Goal: Information Seeking & Learning: Learn about a topic

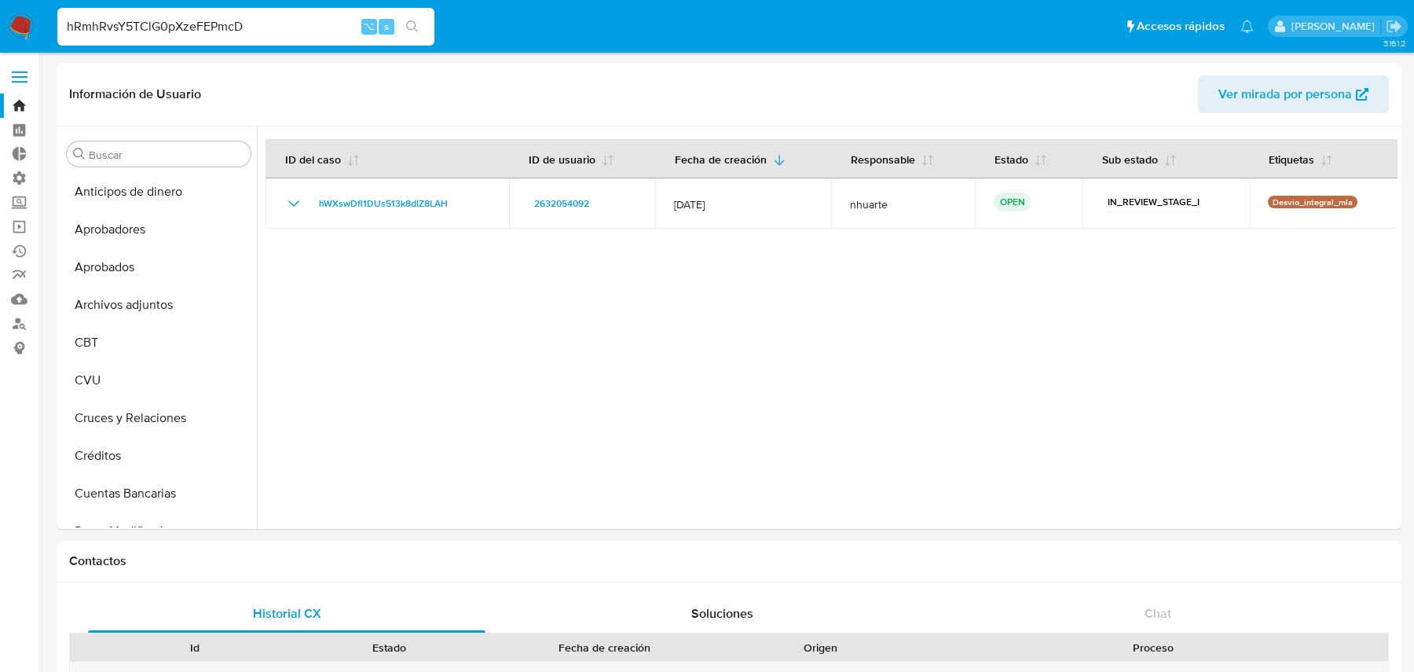
select select "10"
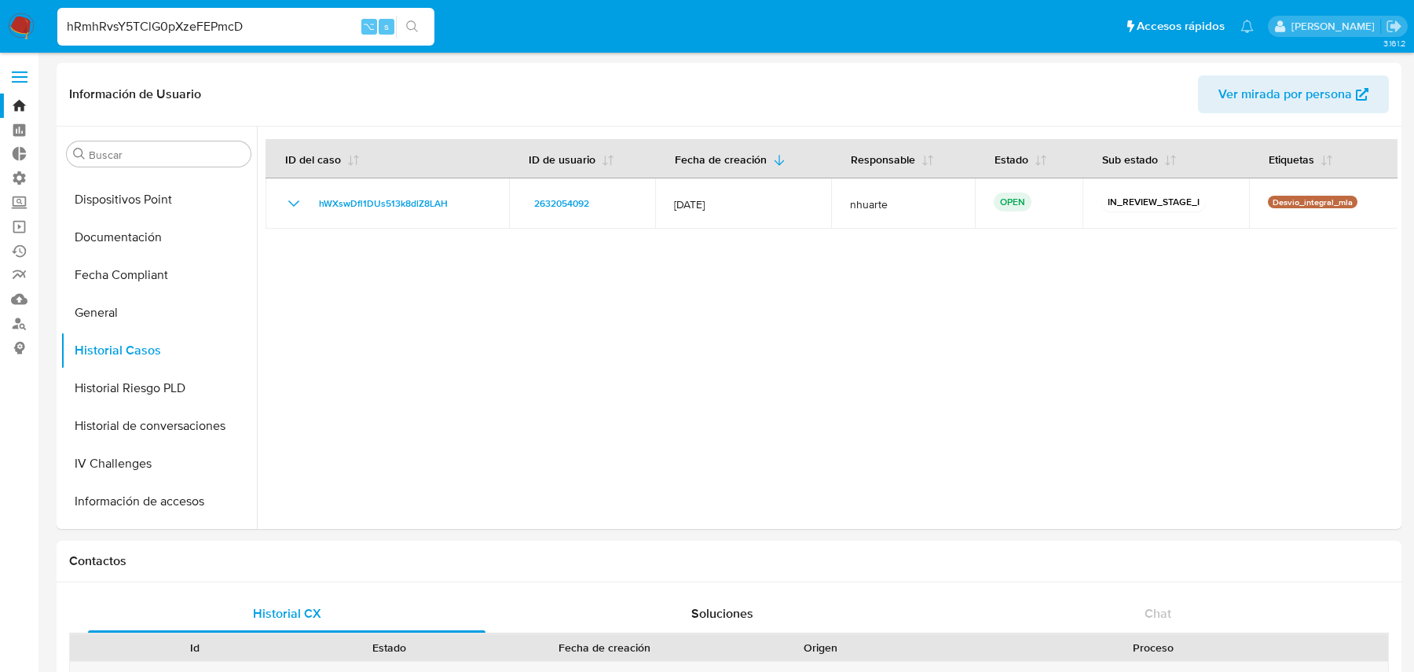
type input "hRmhRvsY5TClG0pXzeFEPmcD"
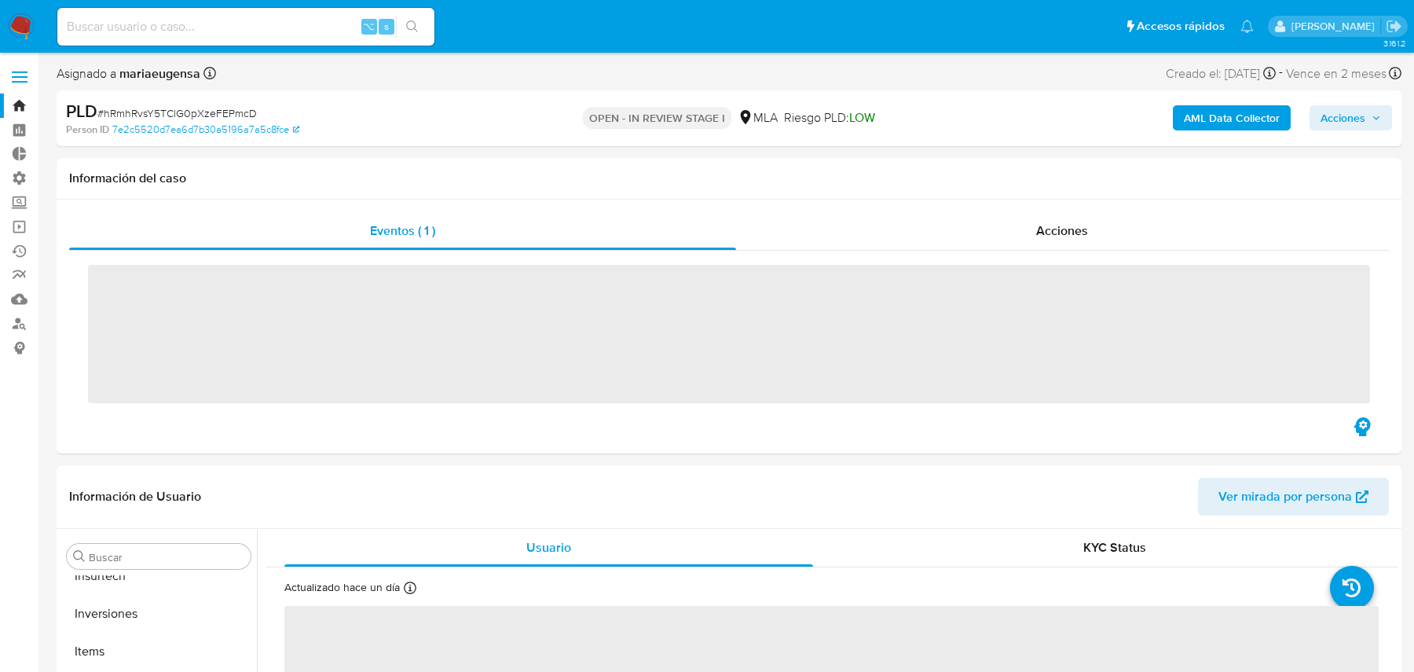
click at [1266, 128] on b "AML Data Collector" at bounding box center [1232, 117] width 96 height 25
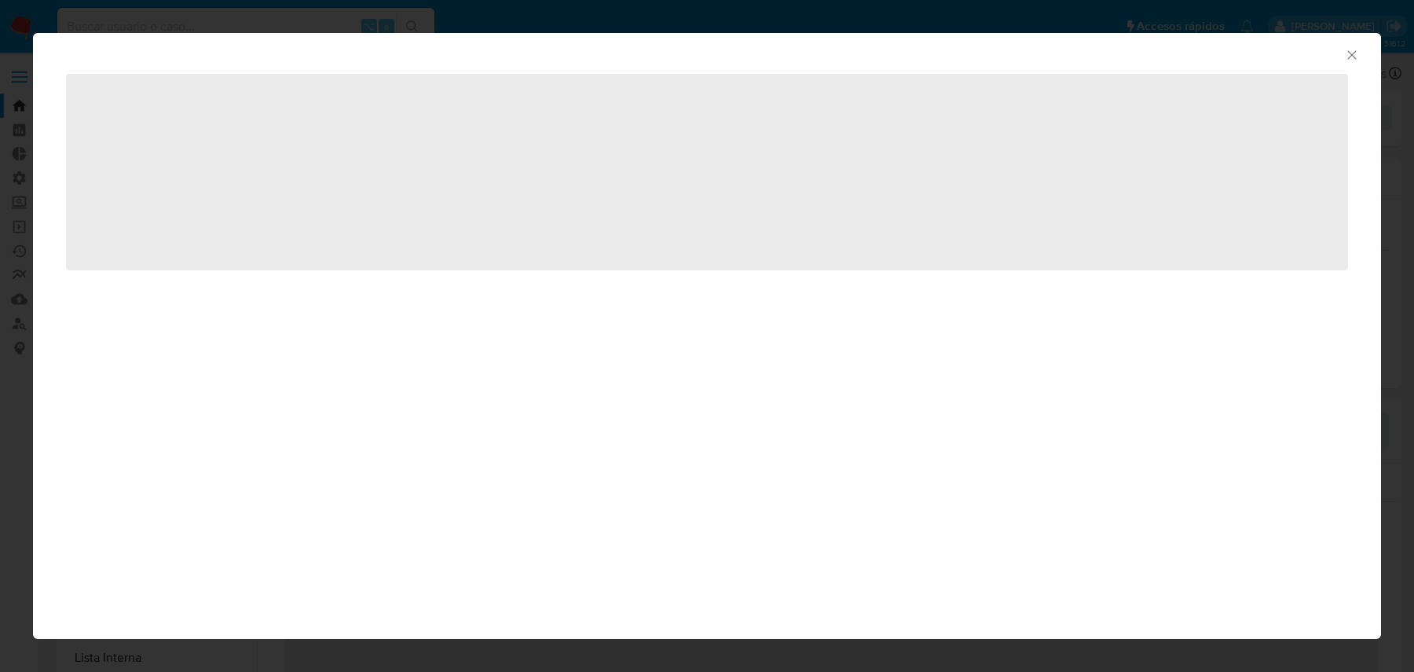
select select "10"
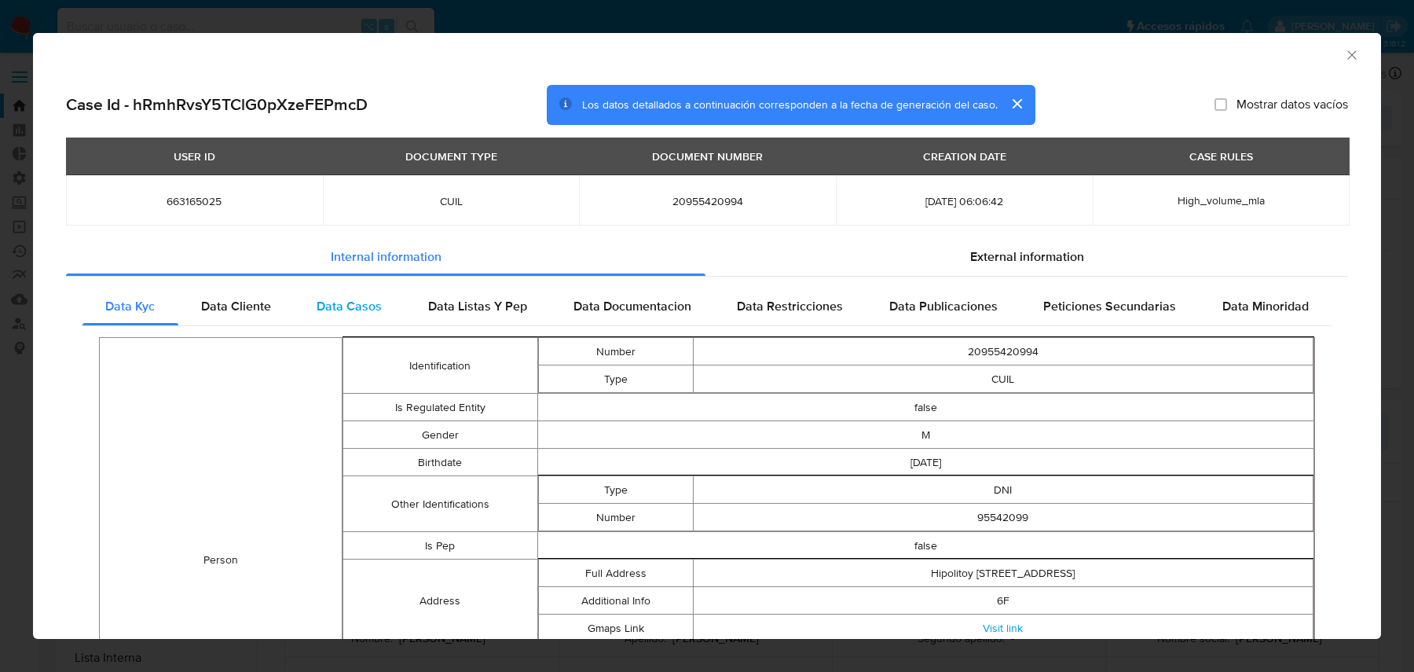
click at [367, 314] on span "Data Casos" at bounding box center [349, 306] width 65 height 18
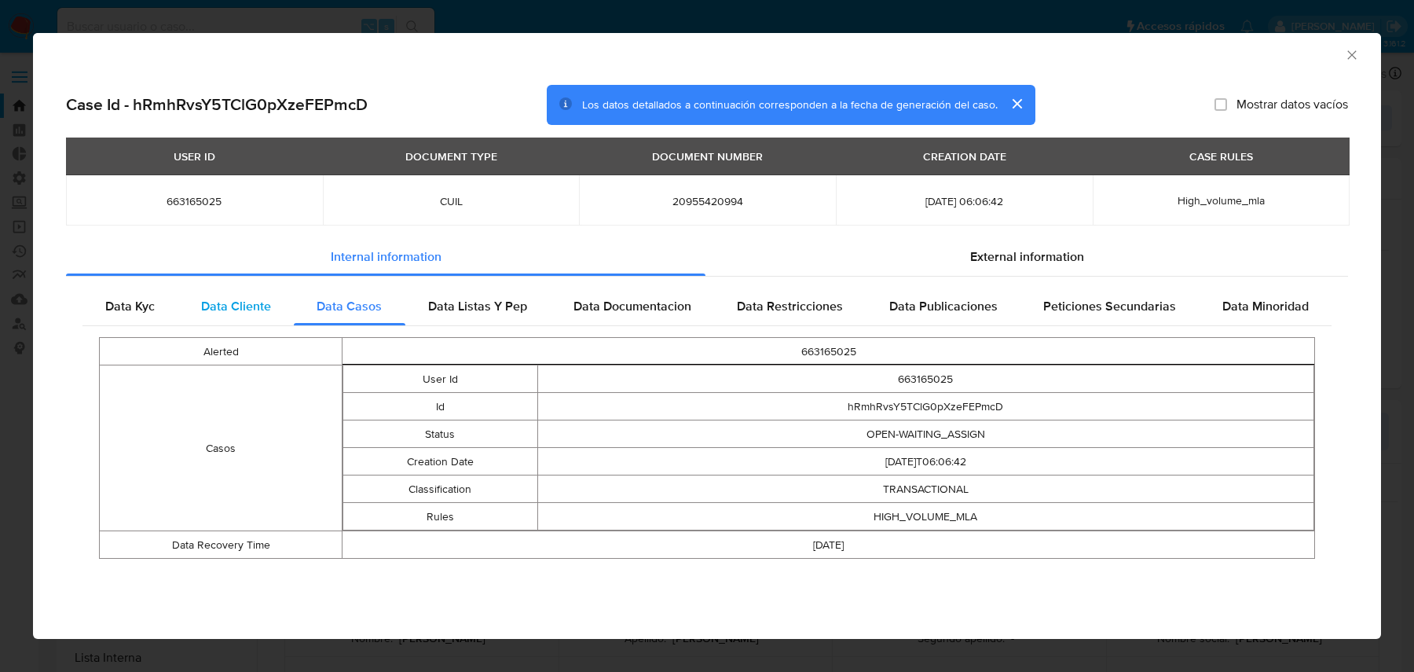
click at [262, 310] on span "Data Cliente" at bounding box center [236, 306] width 70 height 18
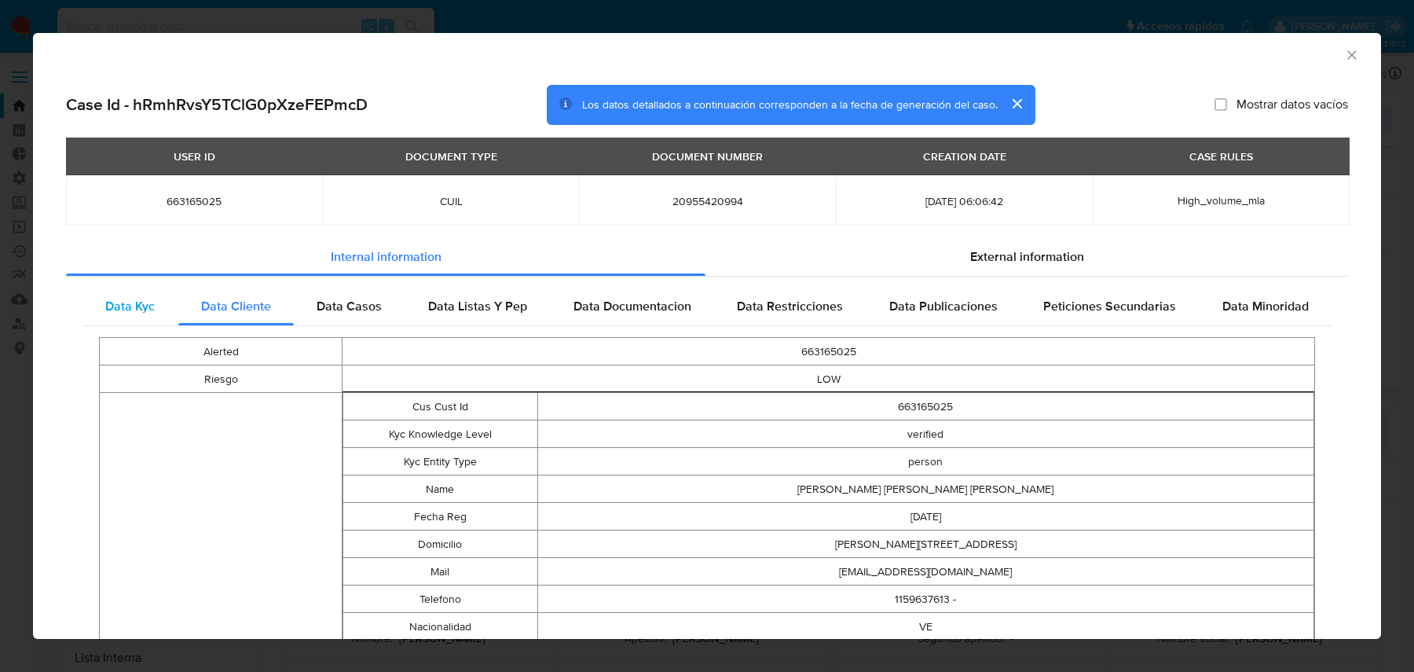
click at [170, 296] on div "Data Kyc" at bounding box center [130, 307] width 96 height 38
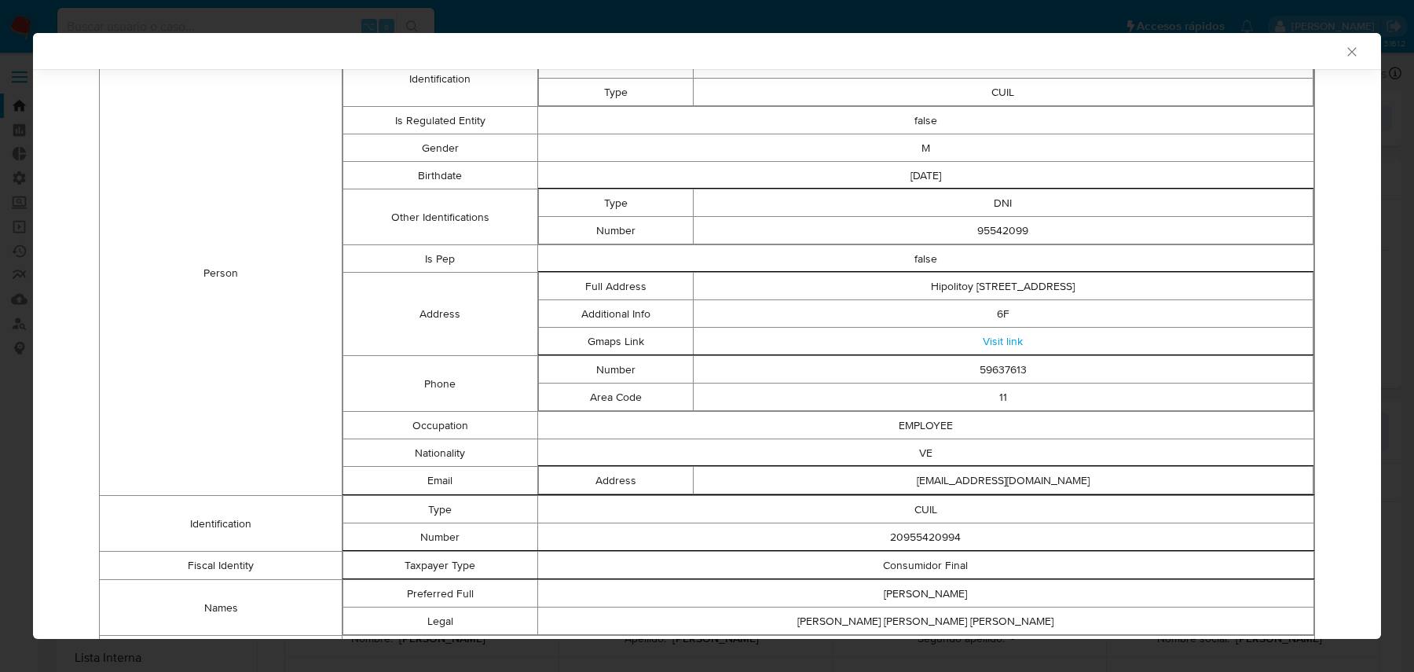
scroll to position [0, 0]
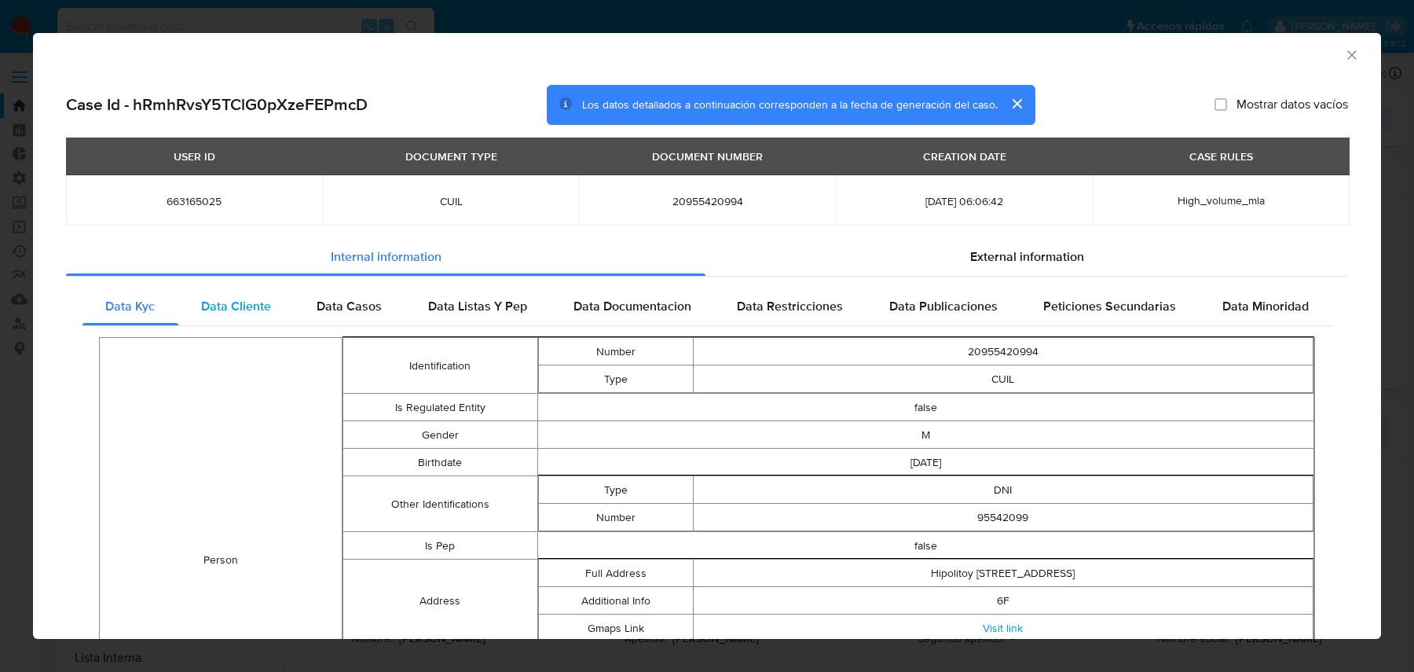
click at [267, 313] on span "Data Cliente" at bounding box center [236, 306] width 70 height 18
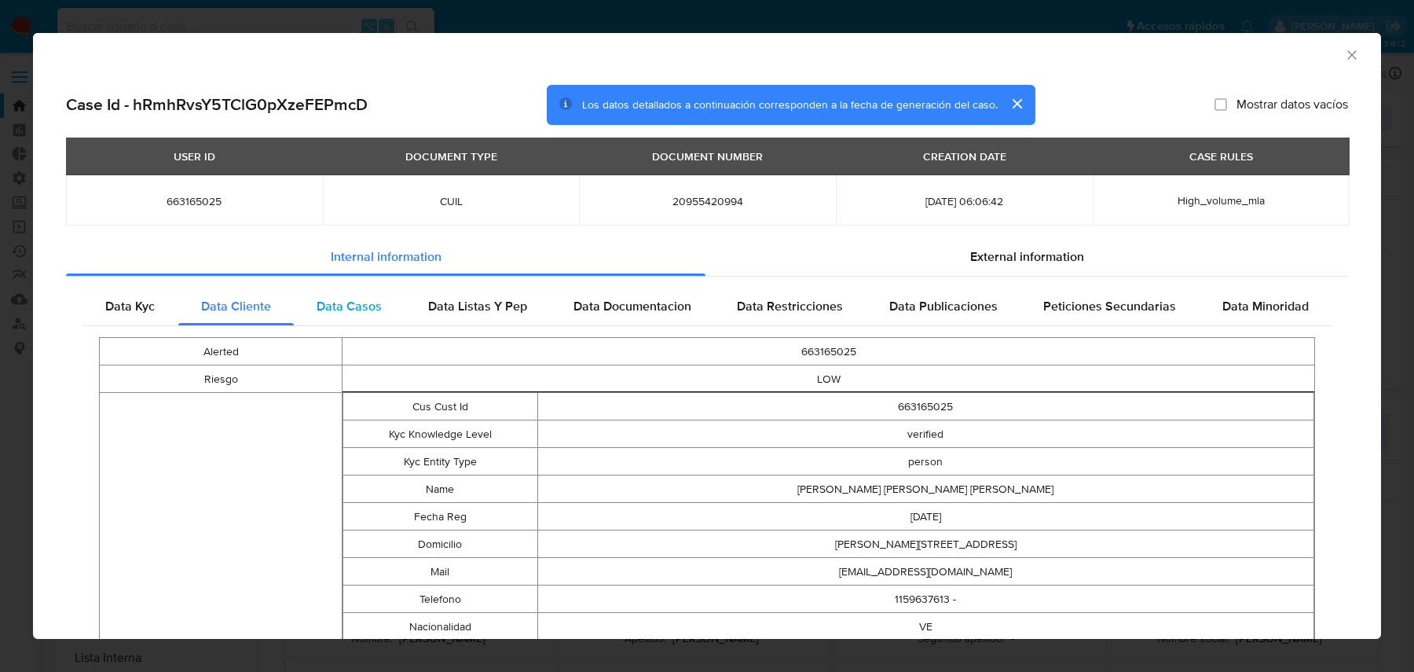
click at [341, 312] on span "Data Casos" at bounding box center [349, 306] width 65 height 18
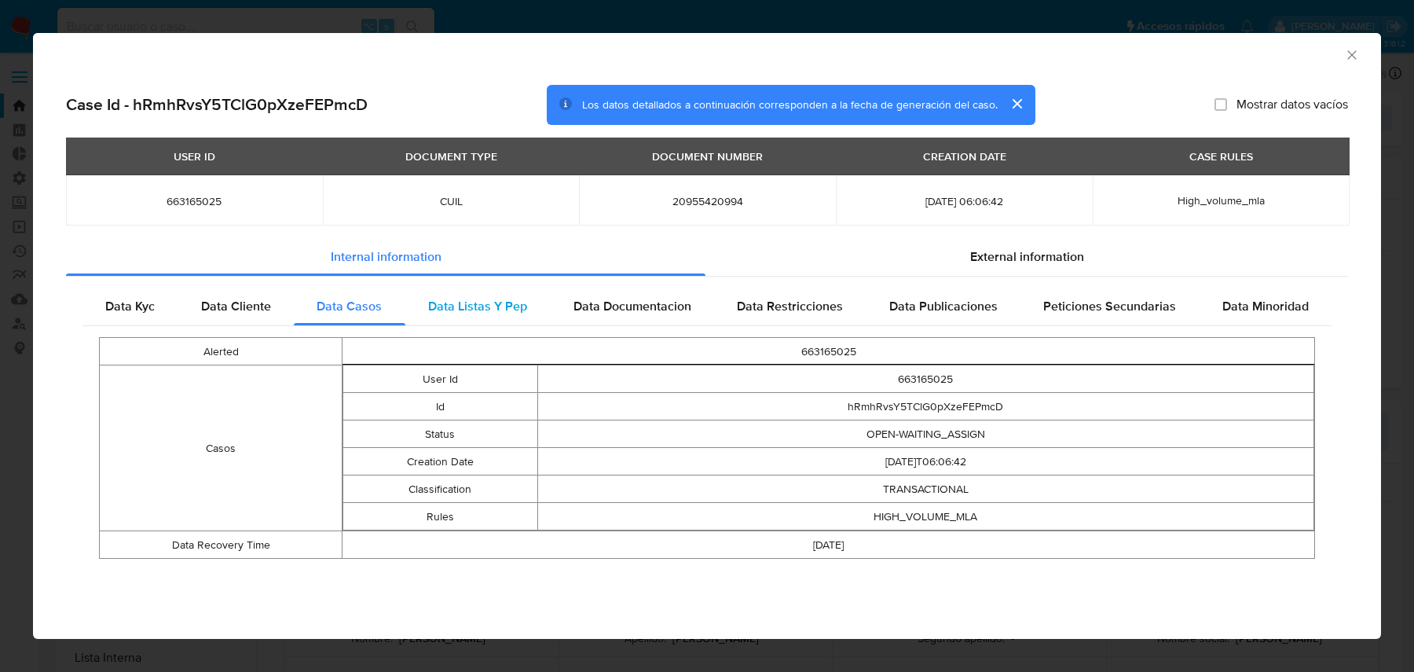
click at [482, 294] on div "Data Listas Y Pep" at bounding box center [477, 307] width 145 height 38
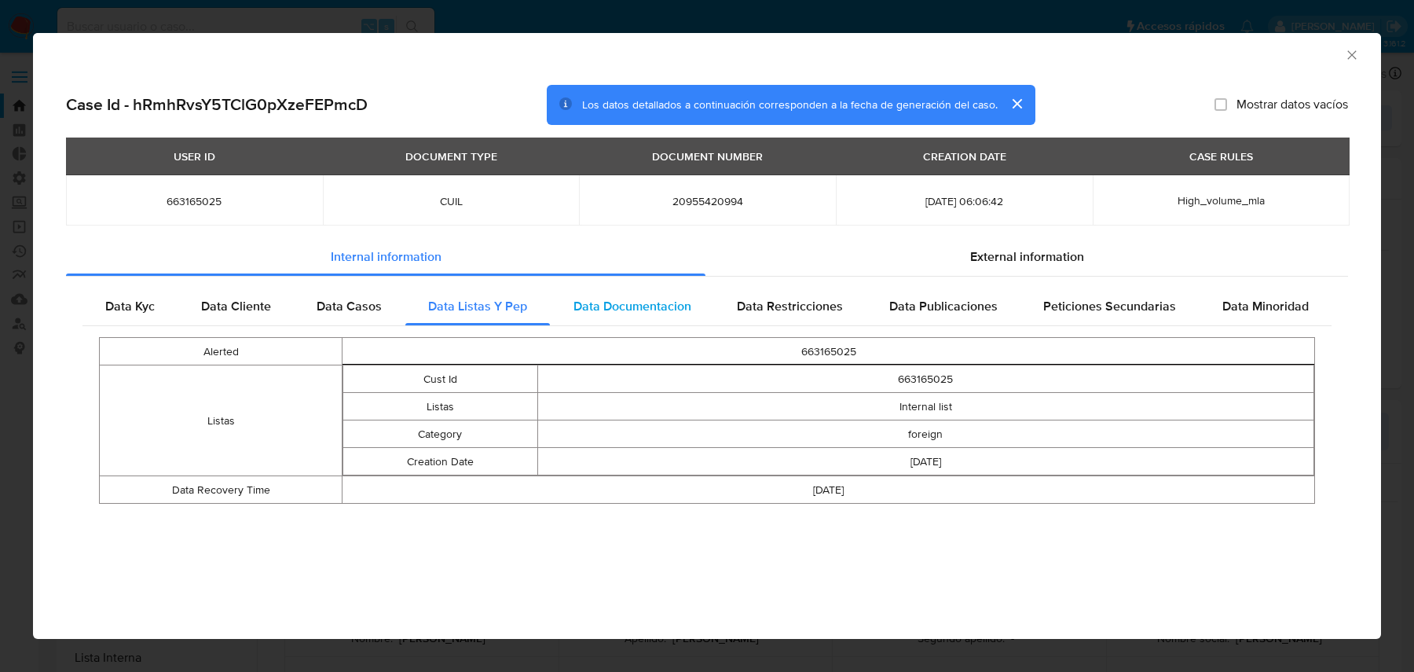
click at [568, 290] on div "Data Documentacion" at bounding box center [632, 307] width 164 height 38
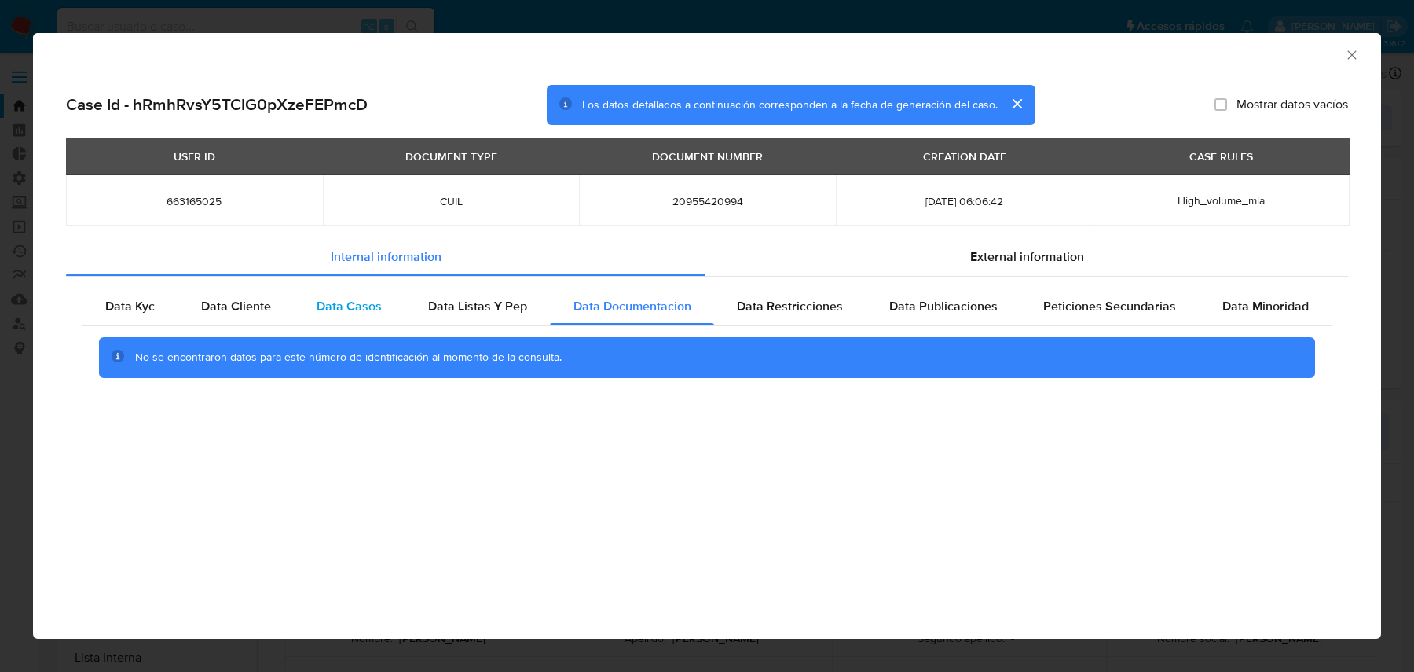
click at [322, 308] on span "Data Casos" at bounding box center [349, 306] width 65 height 18
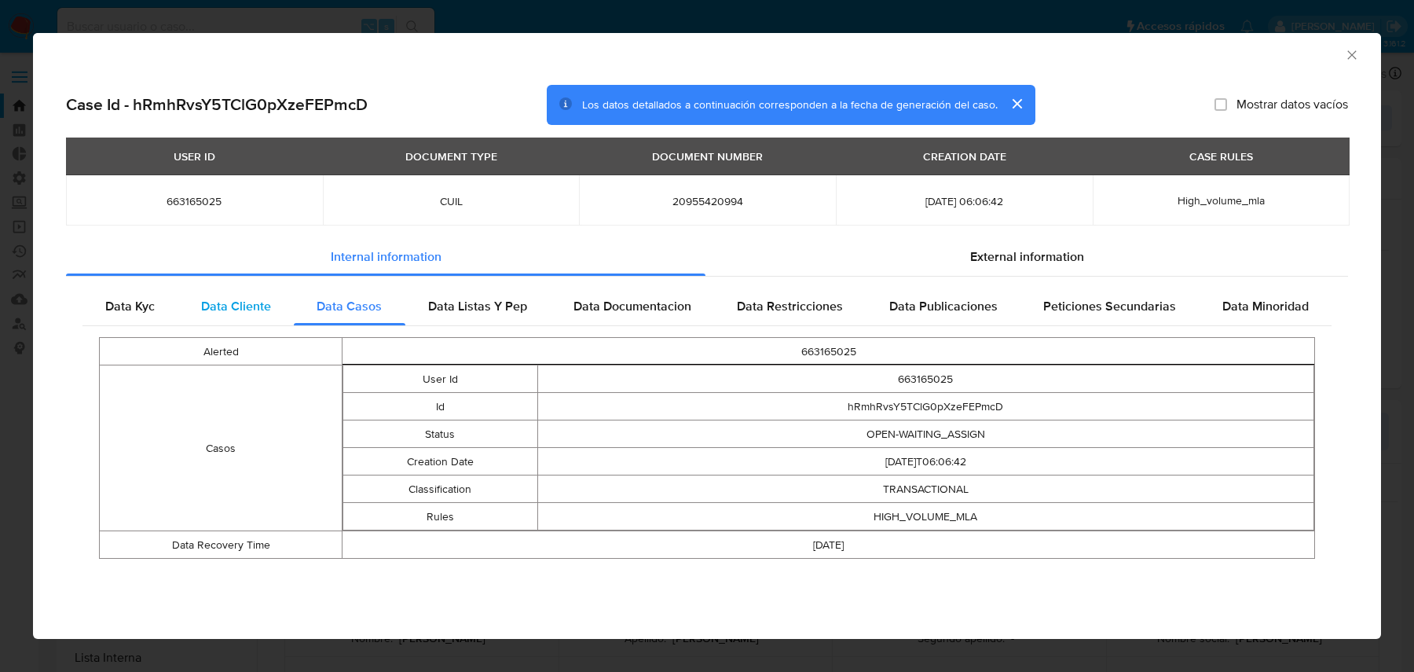
click at [240, 299] on span "Data Cliente" at bounding box center [236, 306] width 70 height 18
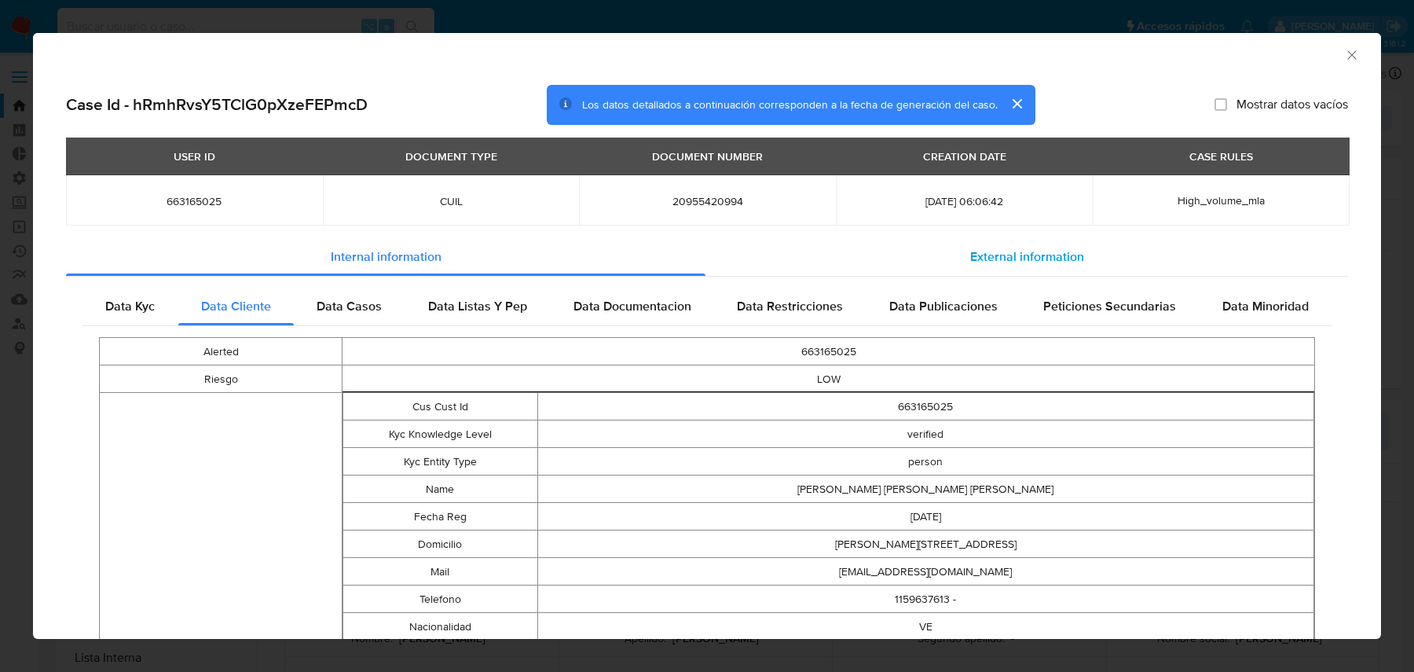
click at [815, 273] on div "External information" at bounding box center [1026, 257] width 643 height 38
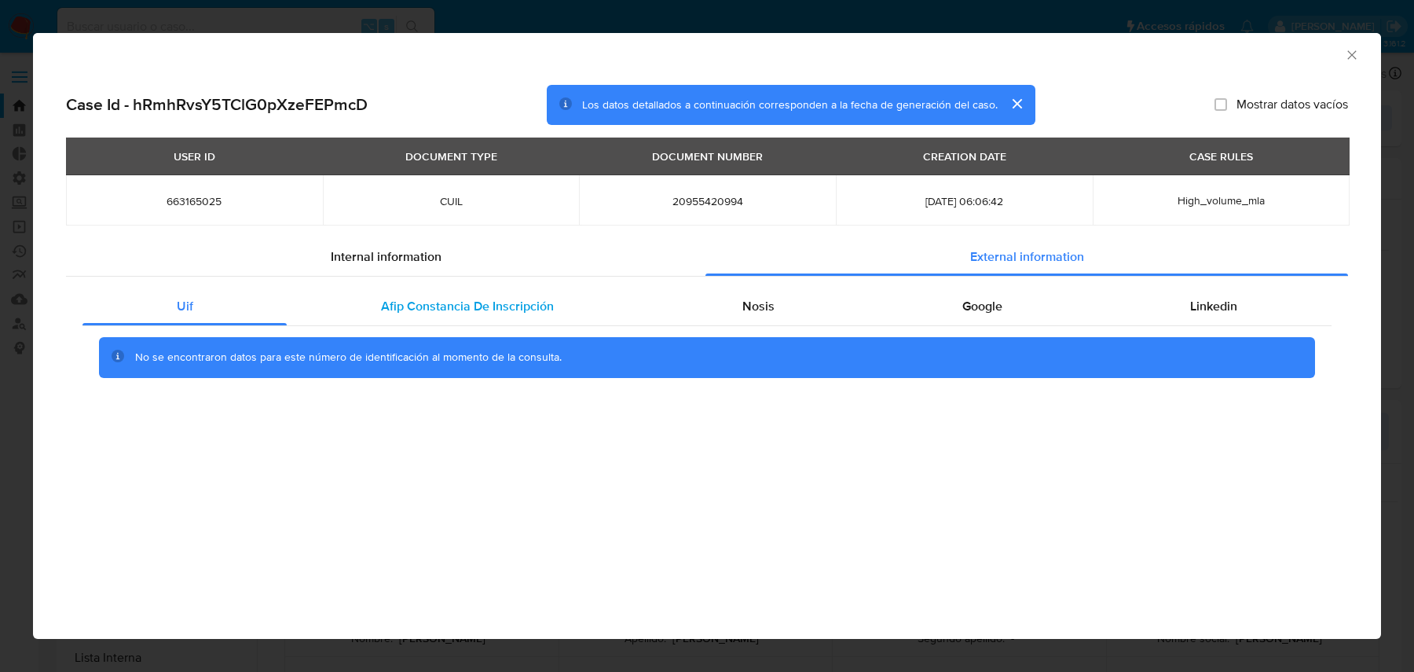
click at [594, 317] on div "Afip Constancia De Inscripción" at bounding box center [467, 307] width 361 height 38
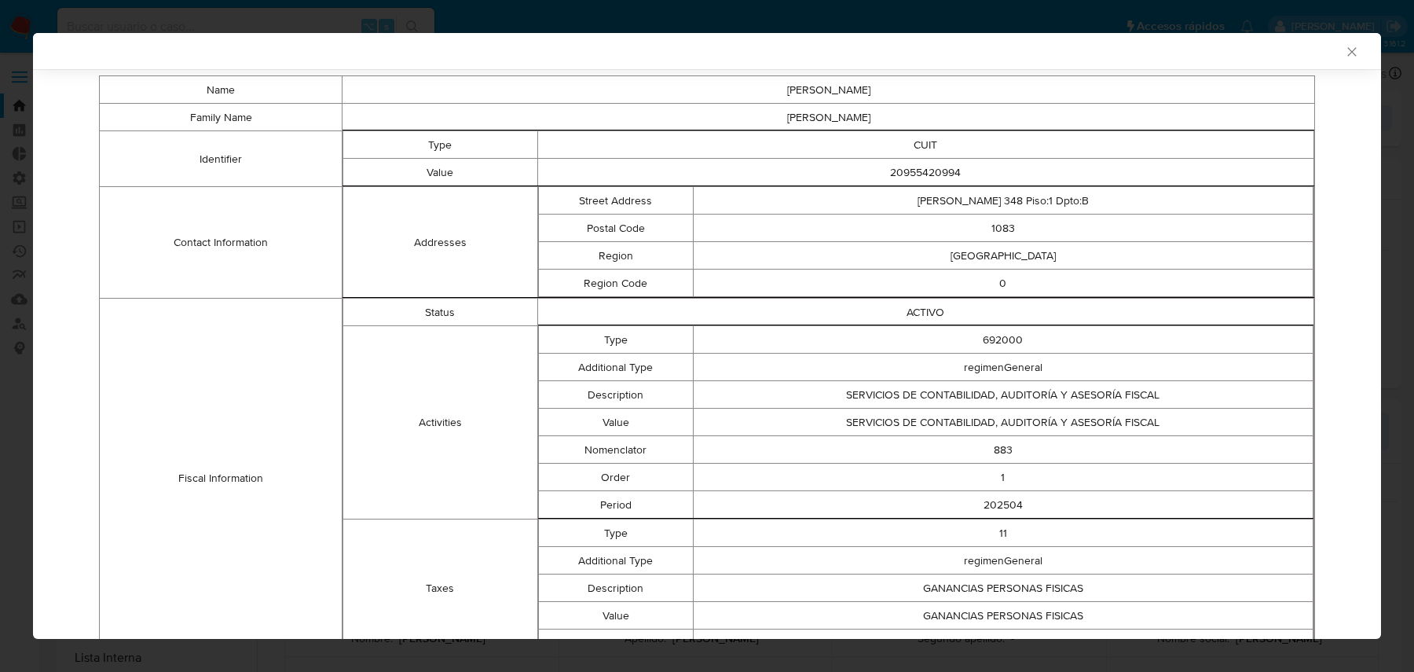
scroll to position [332, 0]
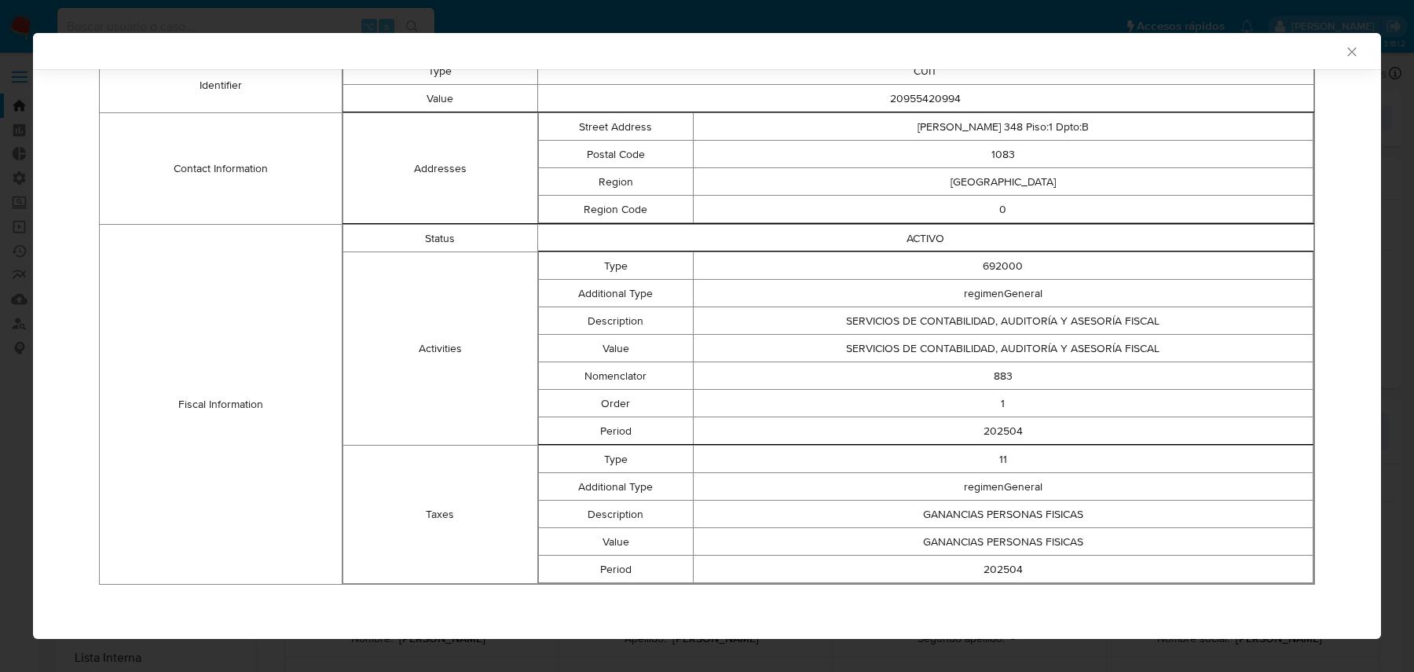
click at [974, 310] on td "SERVICIOS DE CONTABILIDAD, AUDITORÍA Y ASESORÍA FISCAL" at bounding box center [1003, 320] width 620 height 27
click at [981, 363] on td "883" at bounding box center [1003, 375] width 620 height 27
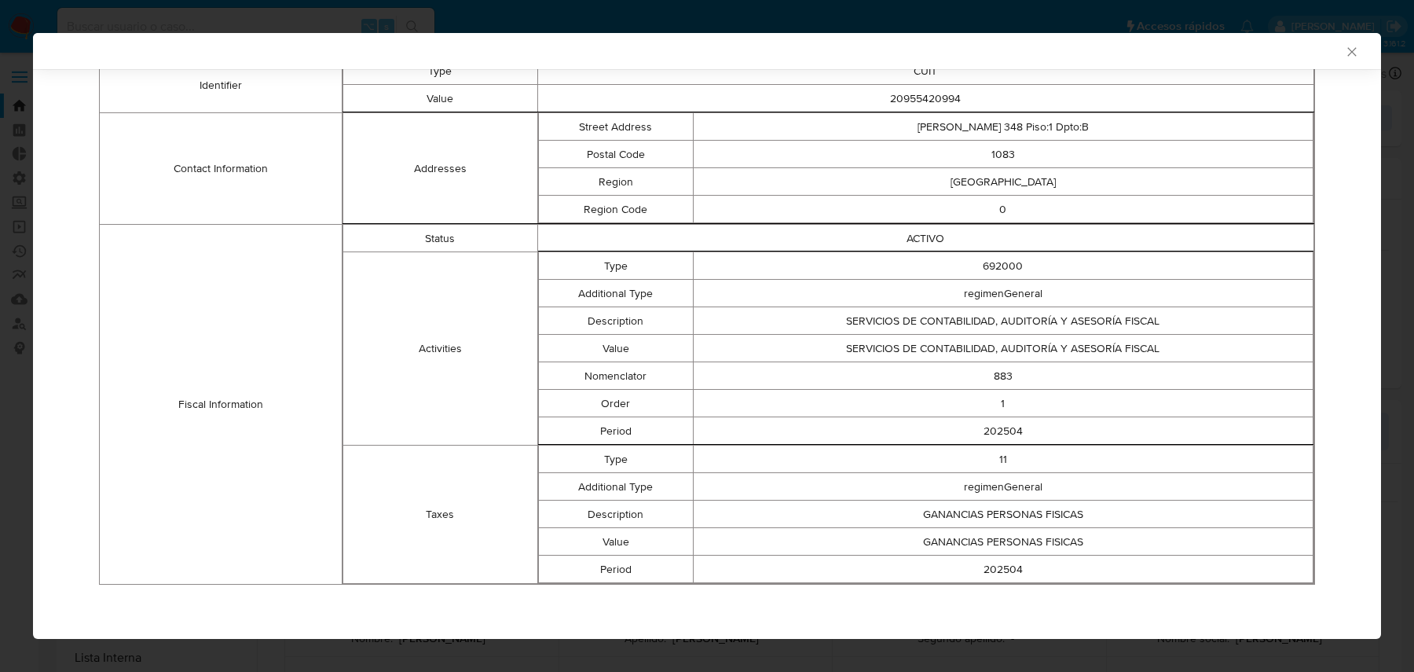
click at [1033, 349] on td "SERVICIOS DE CONTABILIDAD, AUDITORÍA Y ASESORÍA FISCAL" at bounding box center [1003, 348] width 620 height 27
